Goal: Navigation & Orientation: Find specific page/section

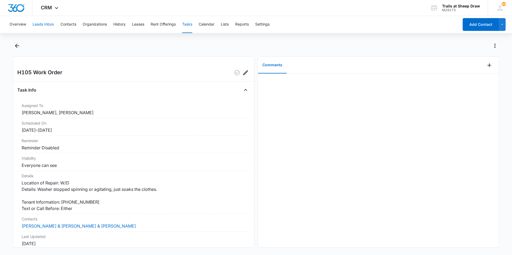
click at [43, 22] on button "Leads Inbox" at bounding box center [44, 24] width 22 height 17
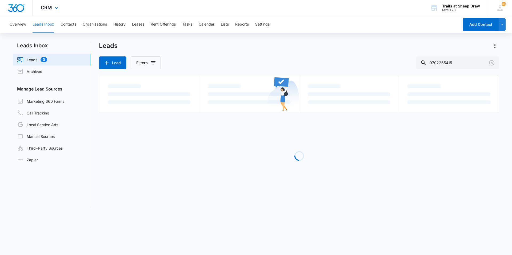
click at [21, 10] on img "Dashboard" at bounding box center [16, 8] width 17 height 8
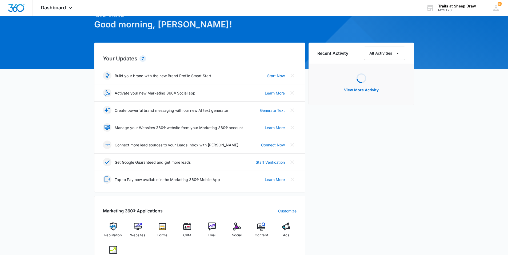
scroll to position [53, 0]
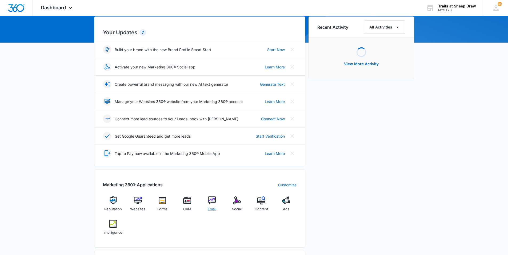
click at [211, 206] on div "Email" at bounding box center [212, 206] width 21 height 19
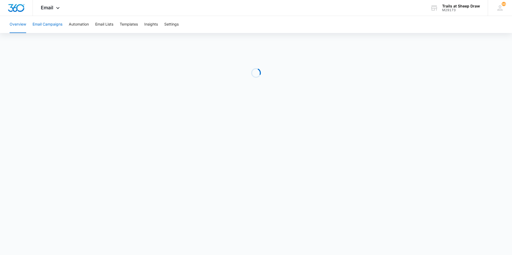
click at [55, 25] on button "Email Campaigns" at bounding box center [48, 24] width 30 height 17
